Goal: Navigation & Orientation: Find specific page/section

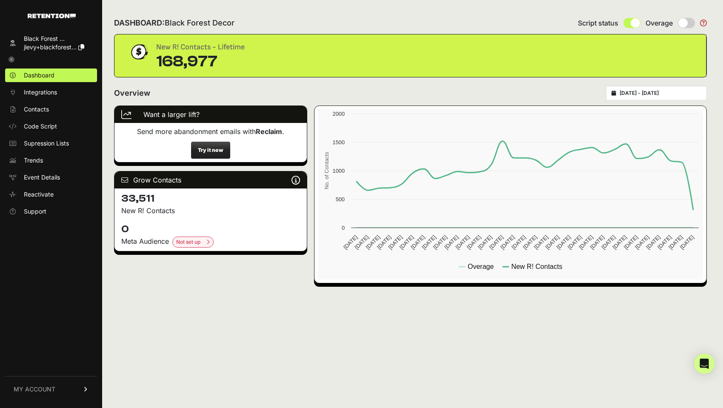
drag, startPoint x: 161, startPoint y: 63, endPoint x: 206, endPoint y: 62, distance: 45.1
click at [206, 62] on div "168,977" at bounding box center [200, 61] width 89 height 17
click at [177, 62] on div "168,977" at bounding box center [200, 61] width 89 height 17
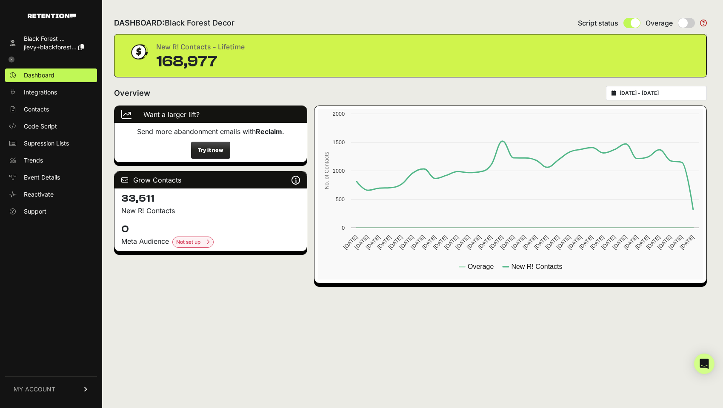
click at [202, 336] on div "DASHBOARD: Black Forest Decor Script status Overage New R! Contacts - Lifetime …" at bounding box center [410, 204] width 617 height 408
click at [51, 88] on span "Integrations" at bounding box center [40, 92] width 33 height 9
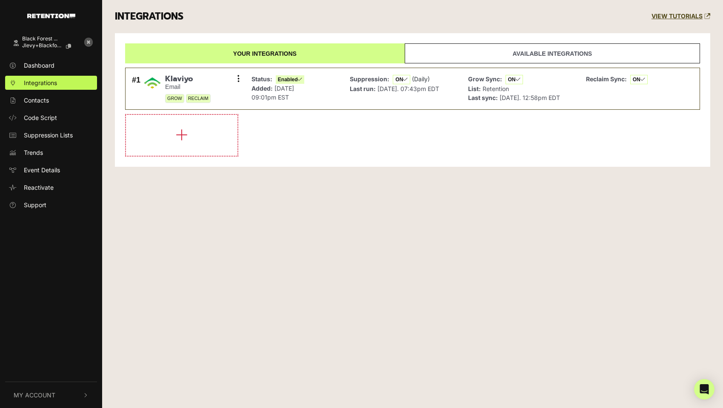
click at [205, 214] on div "Black Forest ... jlevy+blackforest... Dashboard Integrations Contacts Code Scri…" at bounding box center [361, 204] width 723 height 408
click at [90, 43] on icon at bounding box center [88, 42] width 9 height 9
